Goal: Task Accomplishment & Management: Use online tool/utility

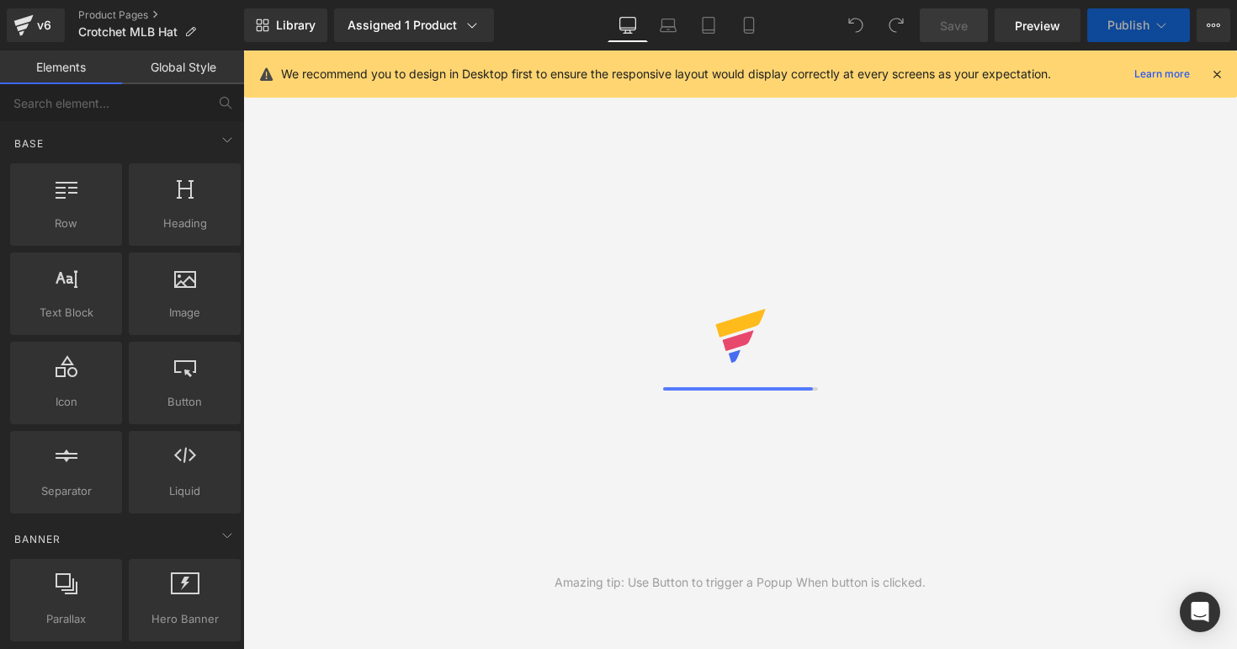
click at [751, 20] on icon at bounding box center [748, 25] width 17 height 17
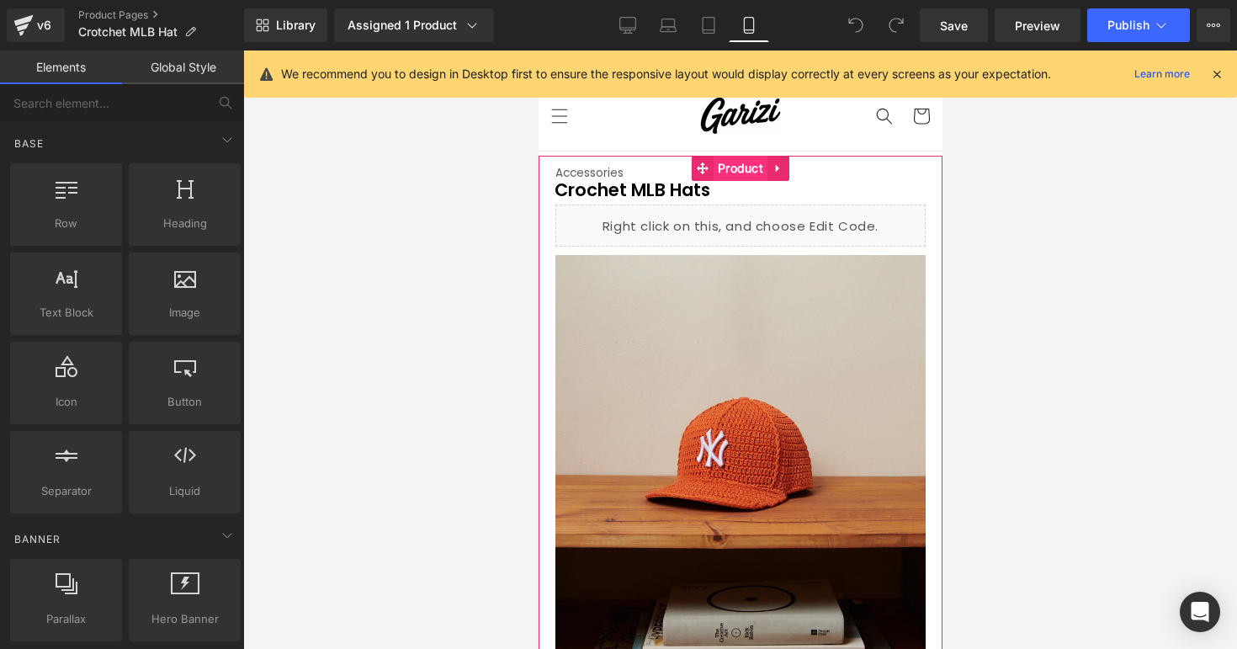
click at [739, 166] on span "Product" at bounding box center [740, 168] width 54 height 25
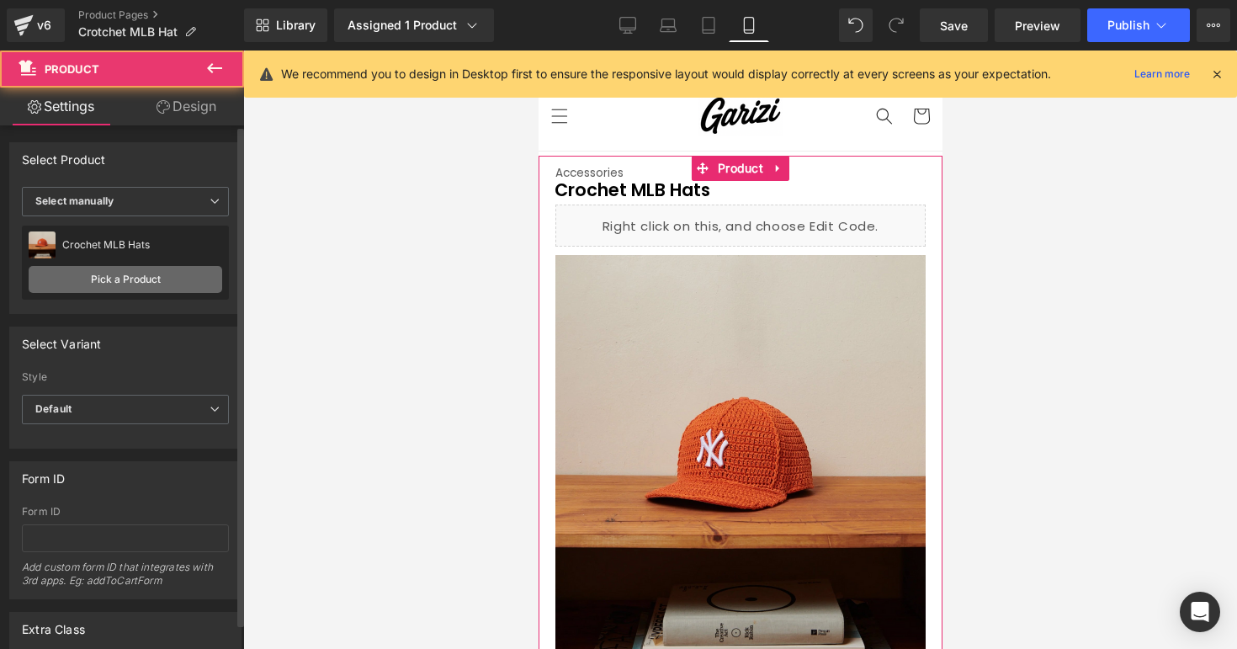
click at [166, 288] on link "Pick a Product" at bounding box center [126, 279] width 194 height 27
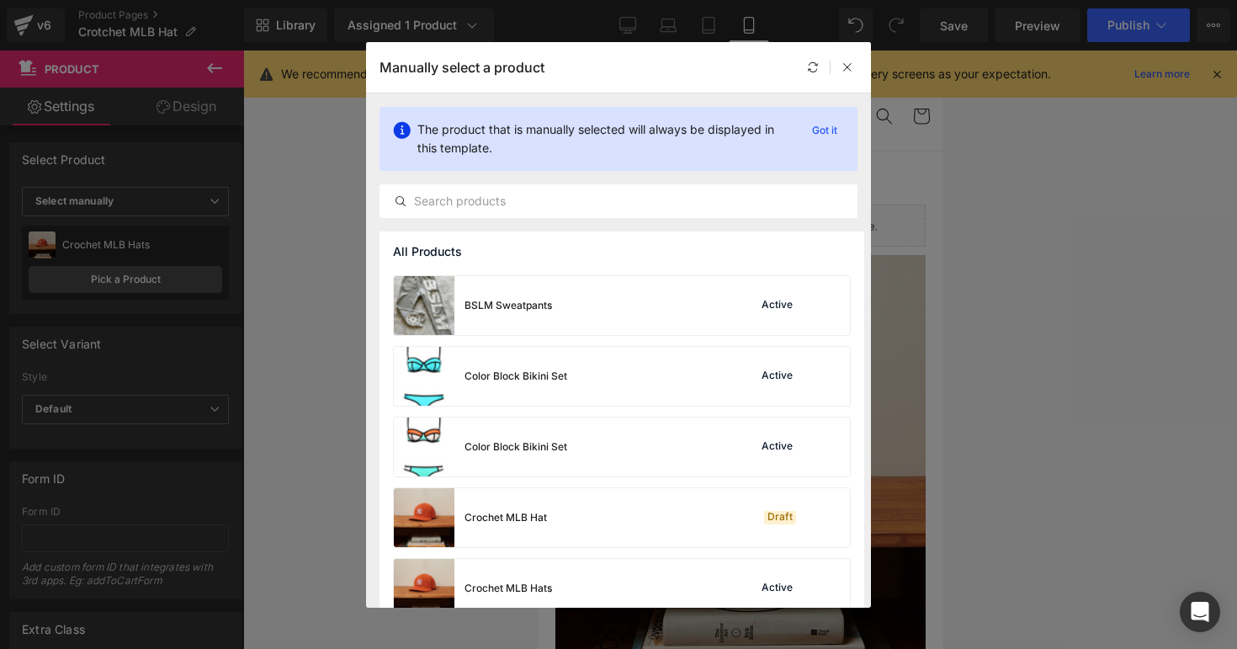
scroll to position [554, 0]
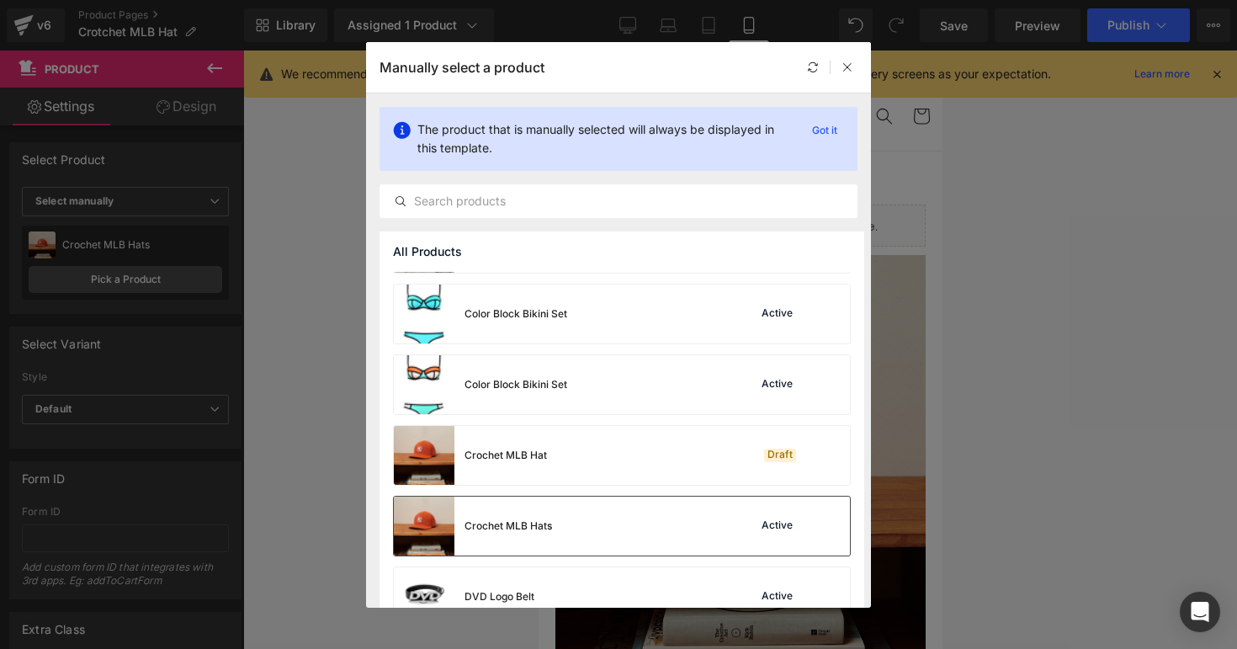
click at [582, 521] on div "Crochet MLB Hats Active" at bounding box center [622, 525] width 456 height 59
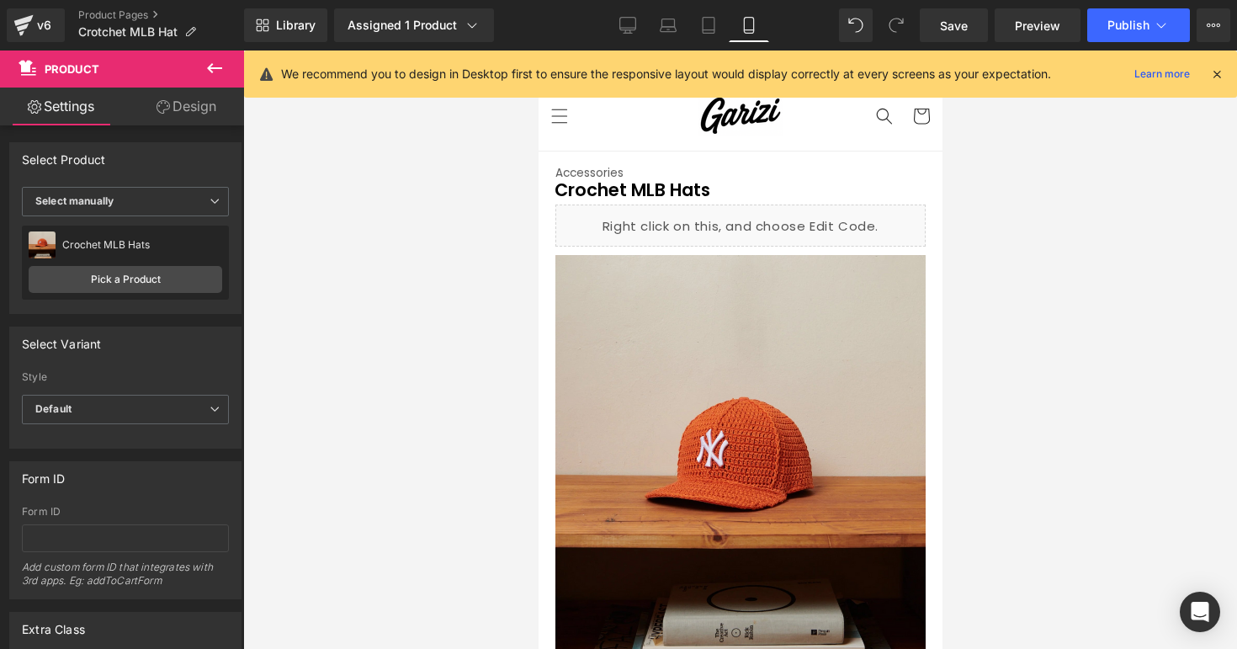
click at [954, 241] on div at bounding box center [740, 349] width 994 height 598
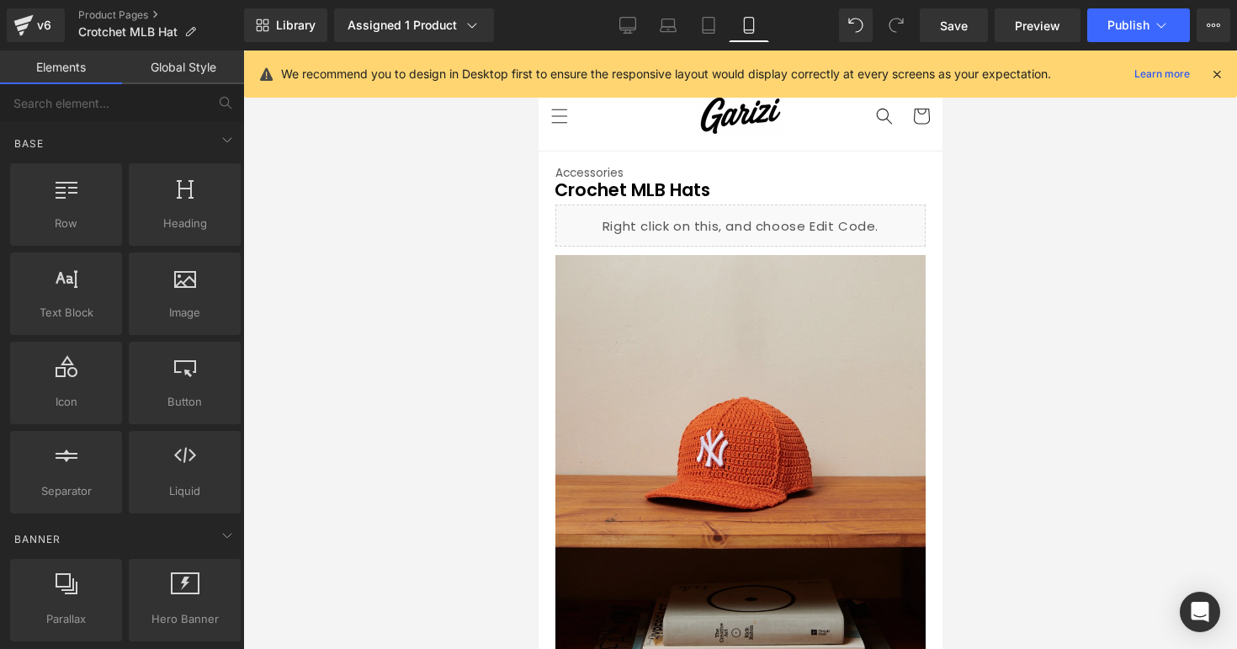
click at [1213, 74] on icon at bounding box center [1216, 73] width 15 height 15
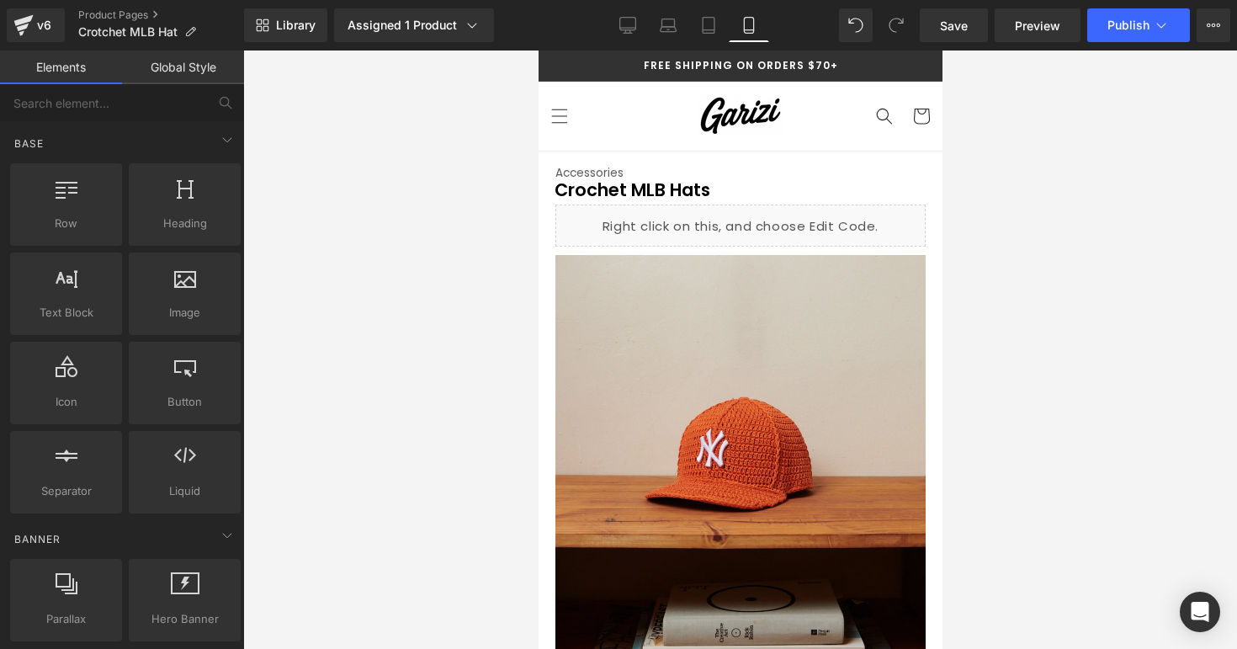
click at [1011, 217] on div at bounding box center [740, 349] width 994 height 598
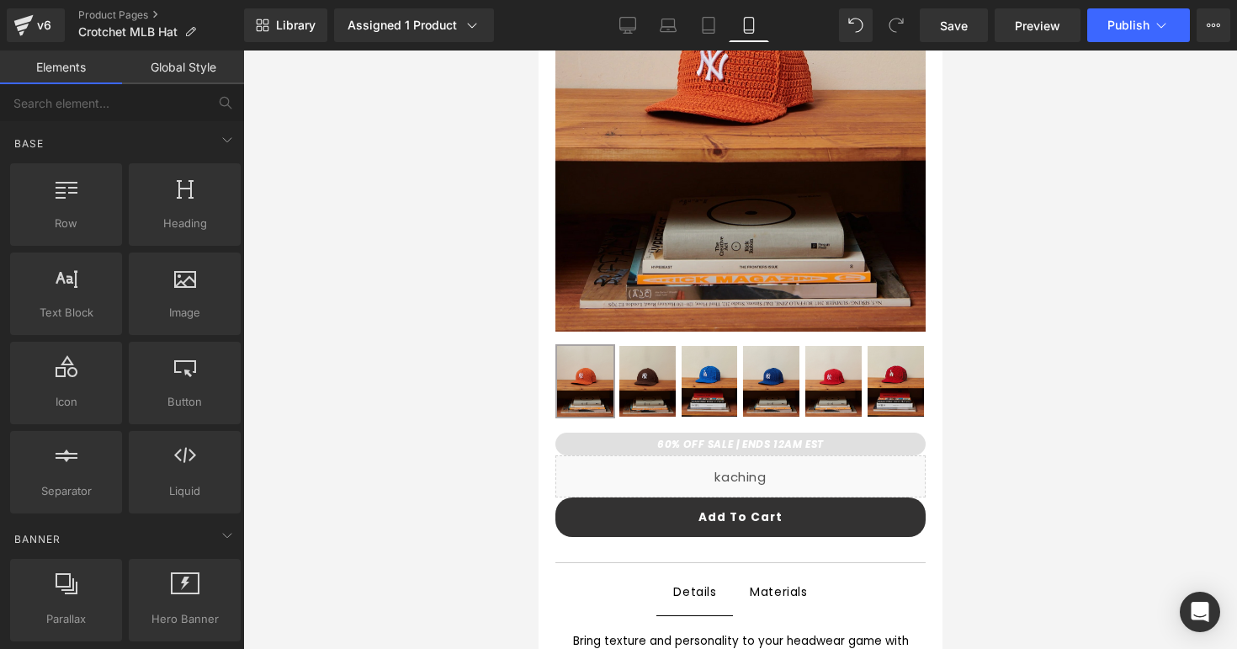
scroll to position [0, 0]
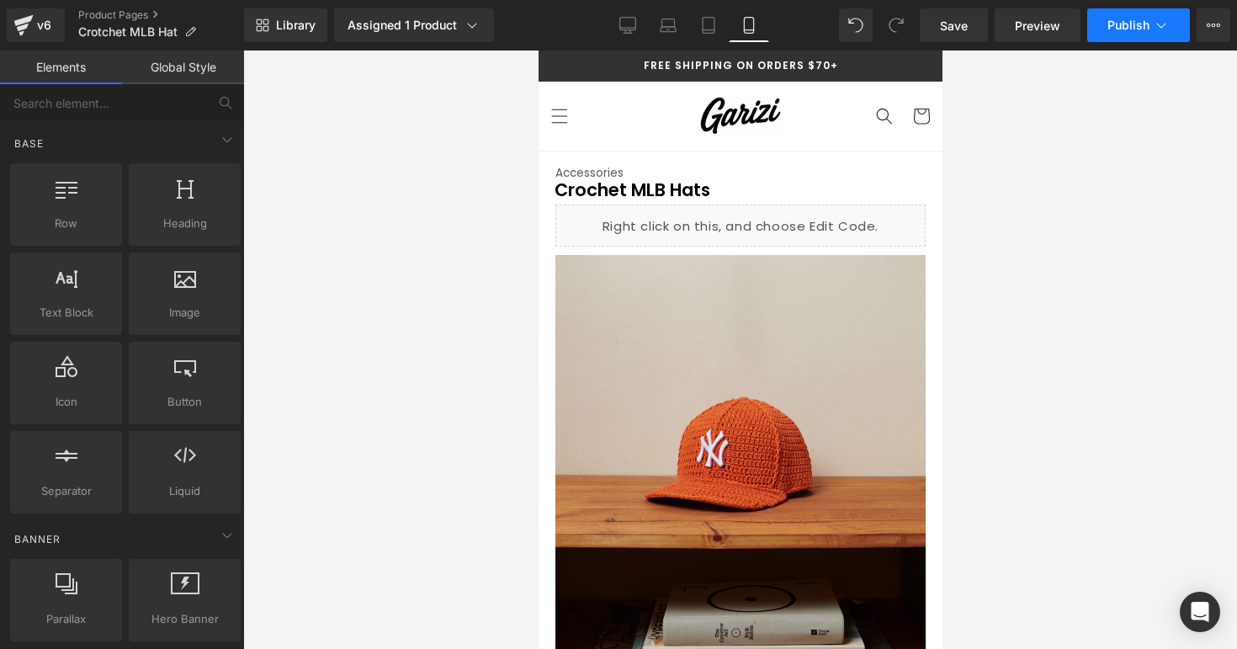
click at [1141, 31] on span "Publish" at bounding box center [1128, 25] width 42 height 13
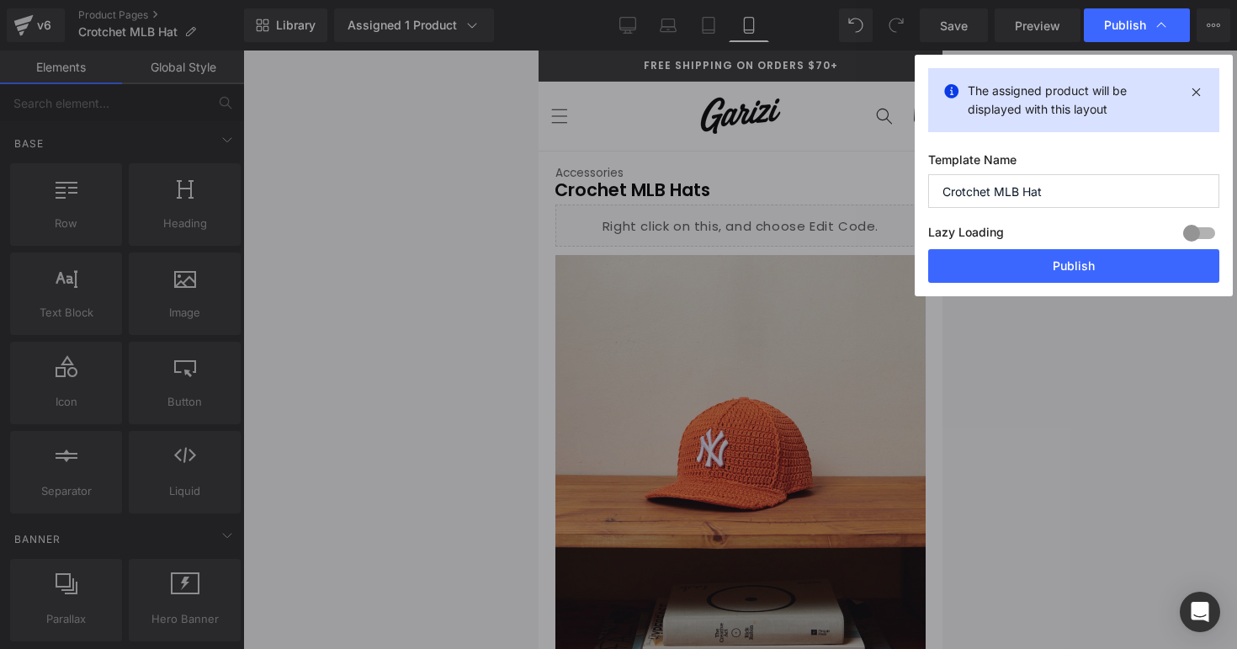
click at [938, 195] on input "Crotchet MLB Hat" at bounding box center [1073, 191] width 291 height 34
click at [973, 260] on button "Publish" at bounding box center [1073, 266] width 291 height 34
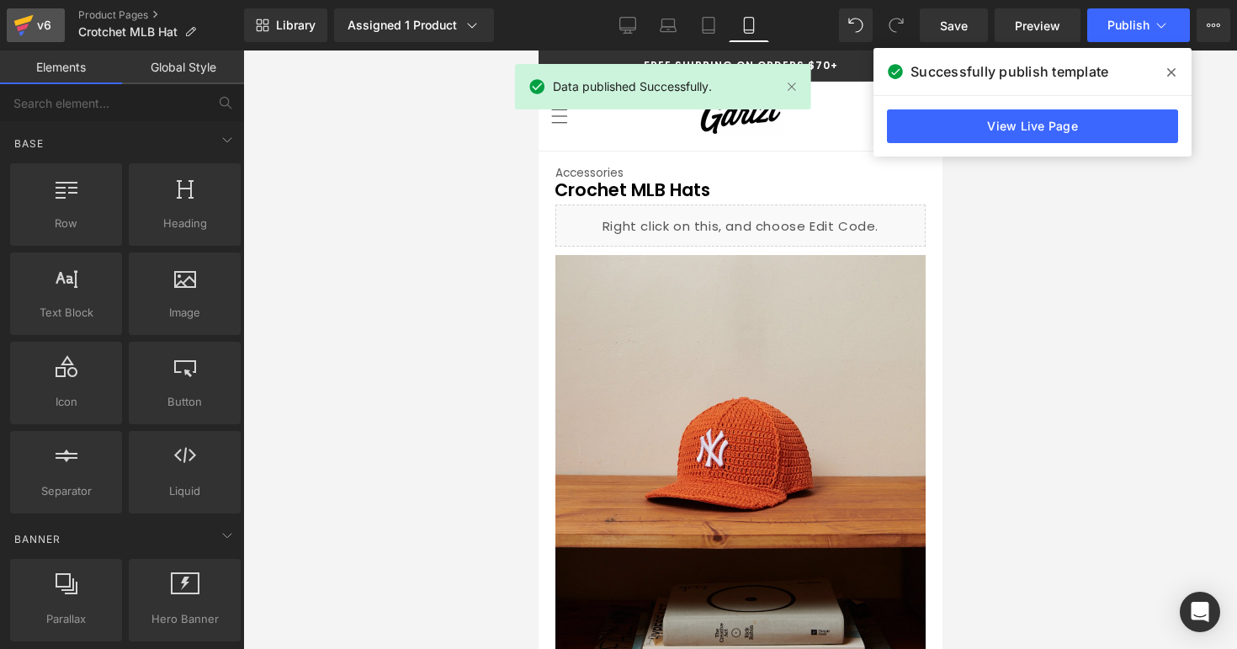
click at [38, 28] on div "v6" at bounding box center [44, 25] width 21 height 22
